Goal: Task Accomplishment & Management: Complete application form

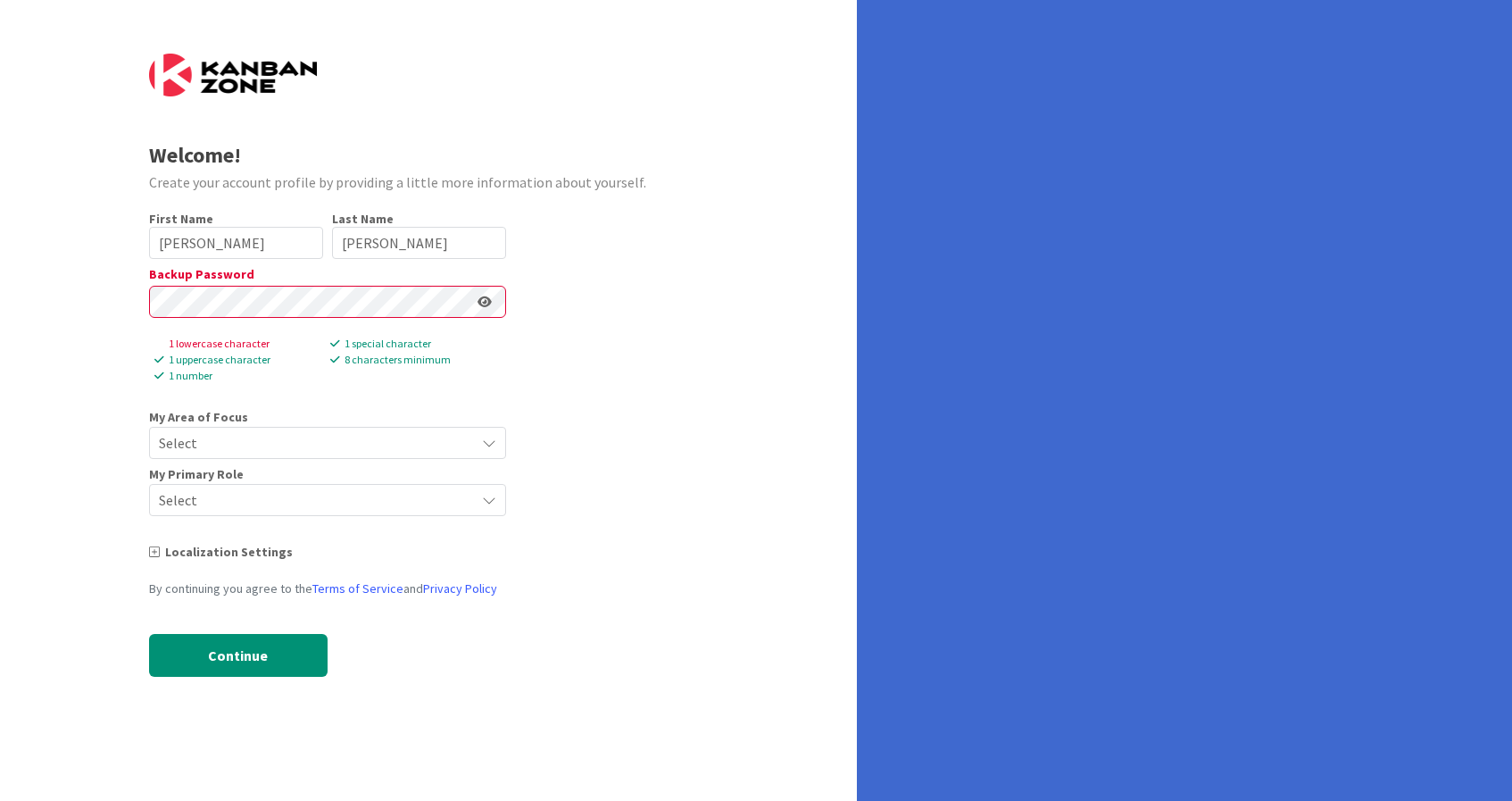
click at [298, 385] on div "First Name 9 / 40 [PERSON_NAME] Last Name 6 / 80 [PERSON_NAME] Backup Password …" at bounding box center [328, 457] width 357 height 493
click at [486, 301] on icon at bounding box center [485, 302] width 15 height 13
click at [0, 212] on div "Welcome! Create your account profile by providing a little more information abo…" at bounding box center [428, 400] width 857 height 801
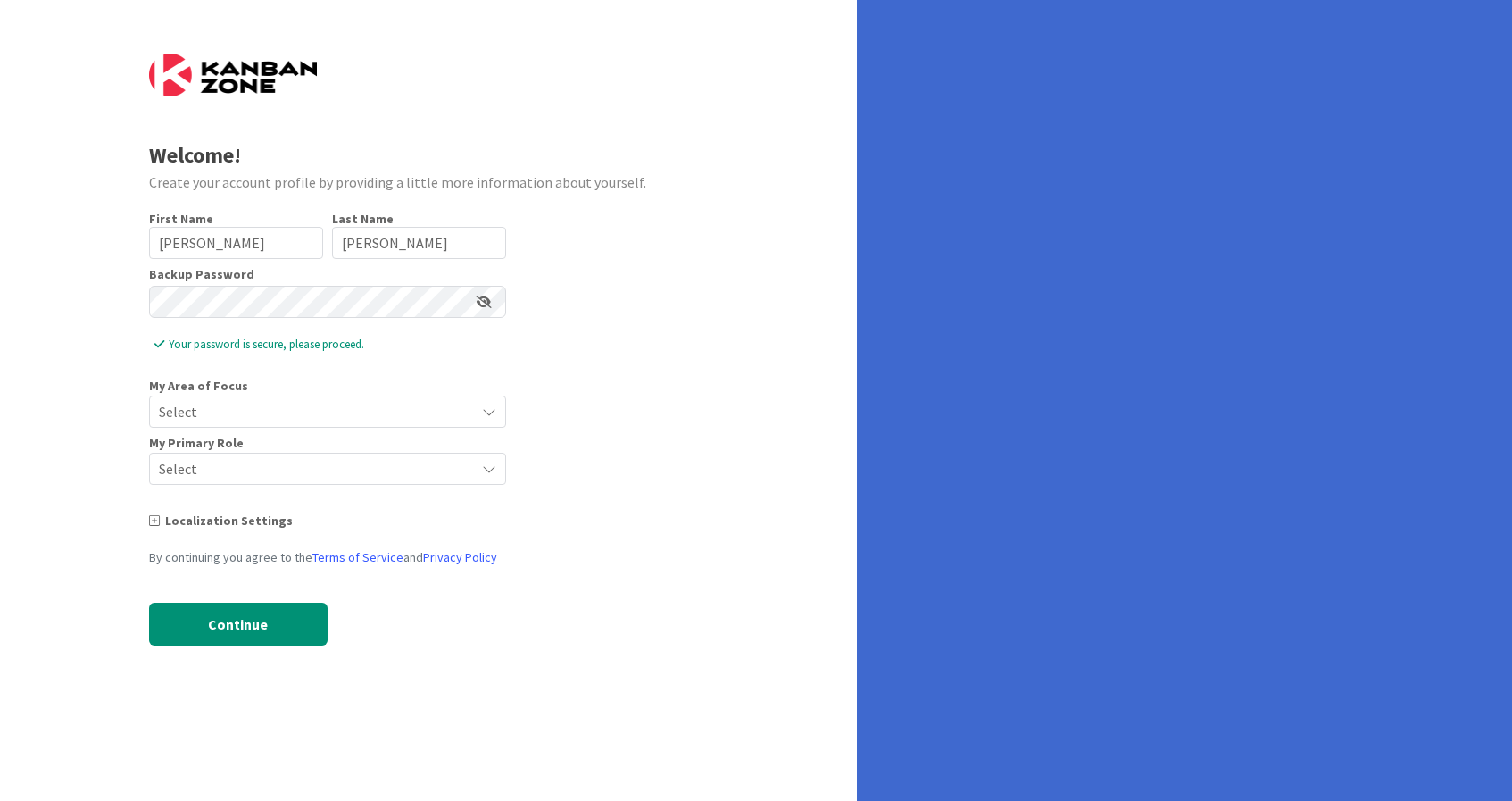
click at [204, 405] on span "Select" at bounding box center [312, 411] width 307 height 25
